Goal: Obtain resource: Download file/media

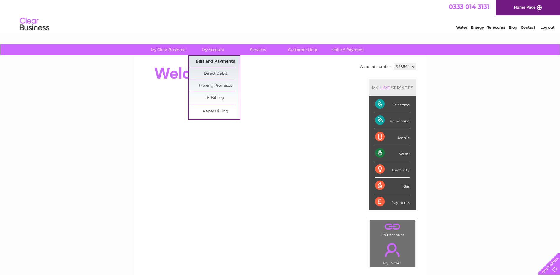
click at [218, 64] on link "Bills and Payments" at bounding box center [215, 62] width 49 height 12
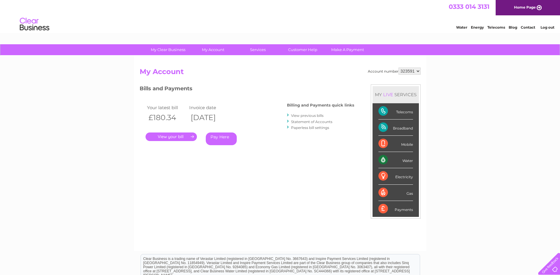
click at [305, 116] on link "View previous bills" at bounding box center [307, 115] width 32 height 4
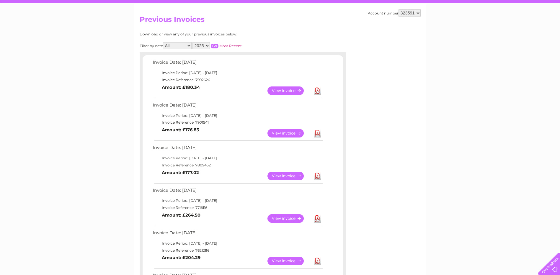
scroll to position [59, 0]
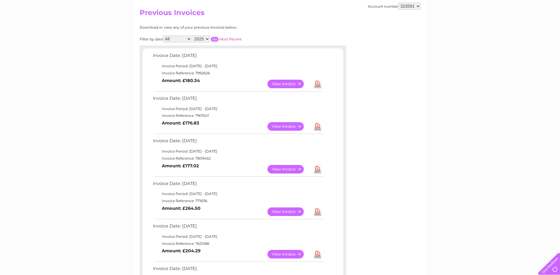
click at [317, 126] on link "Download" at bounding box center [317, 126] width 7 height 9
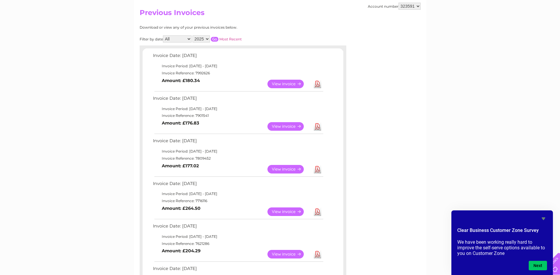
click at [318, 84] on link "Download" at bounding box center [317, 84] width 7 height 9
